Goal: Task Accomplishment & Management: Complete application form

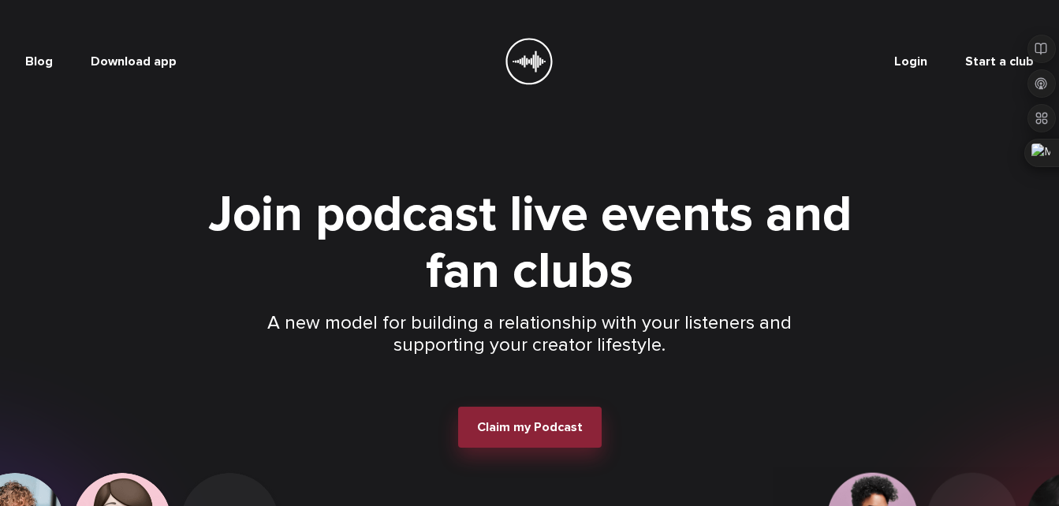
click at [530, 432] on span "Claim my Podcast" at bounding box center [530, 428] width 106 height 16
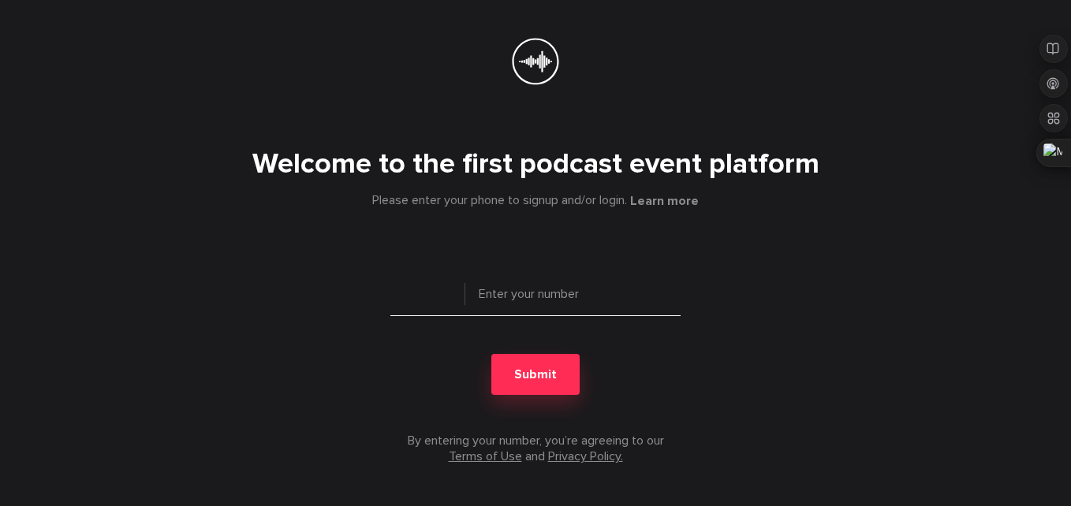
type input "+ 1"
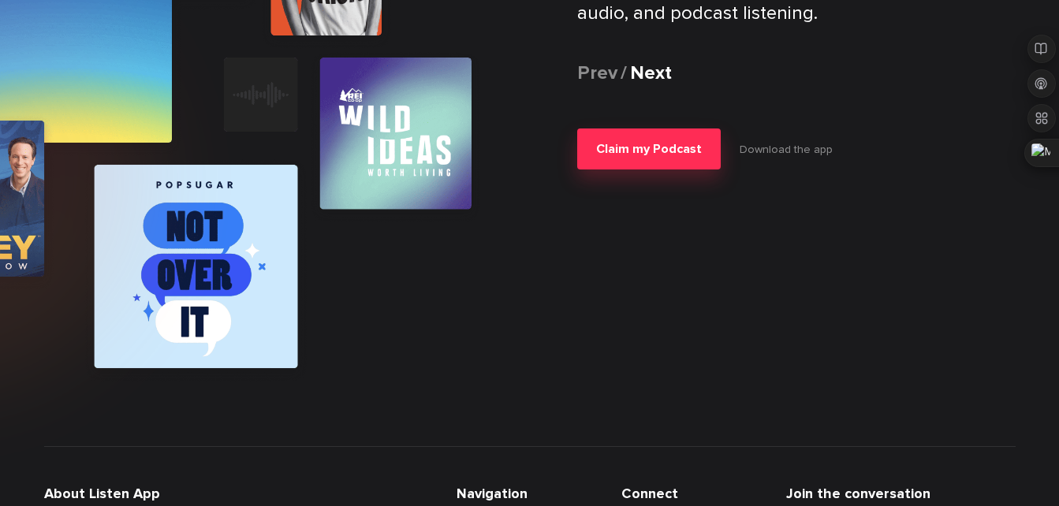
scroll to position [2864, 0]
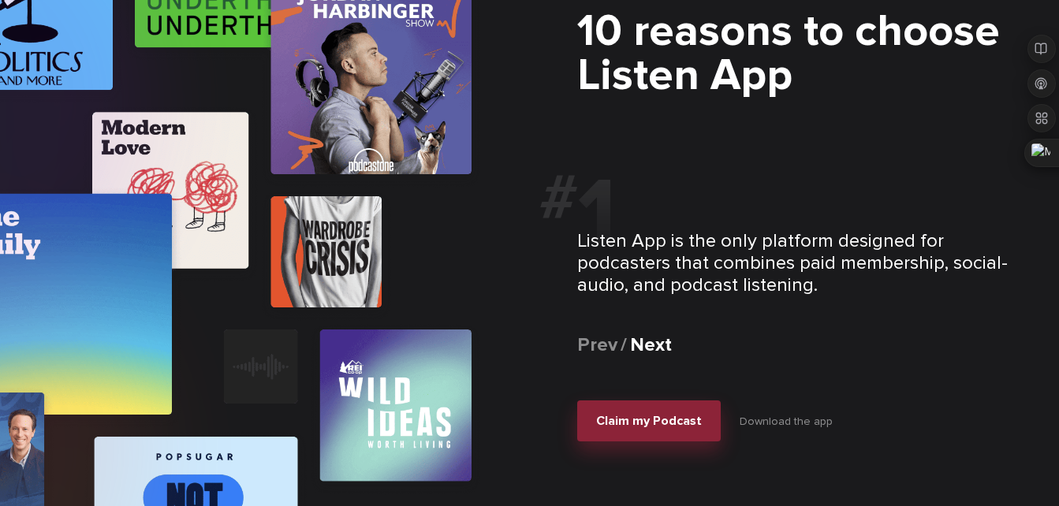
click at [669, 434] on button "Claim my Podcast" at bounding box center [649, 421] width 144 height 41
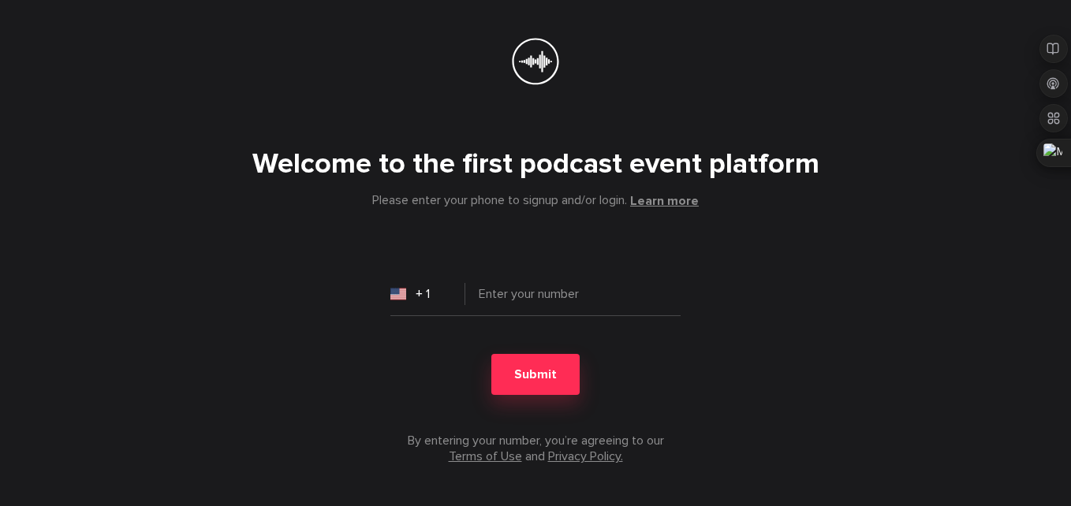
click at [670, 199] on button "Learn more" at bounding box center [664, 201] width 69 height 16
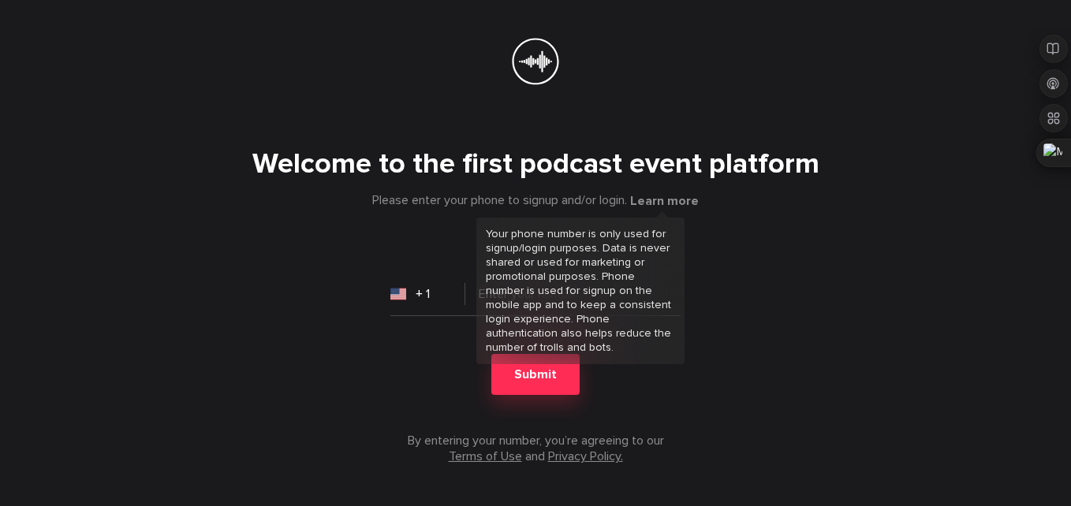
click at [749, 353] on div at bounding box center [535, 253] width 1071 height 506
